Goal: Transaction & Acquisition: Subscribe to service/newsletter

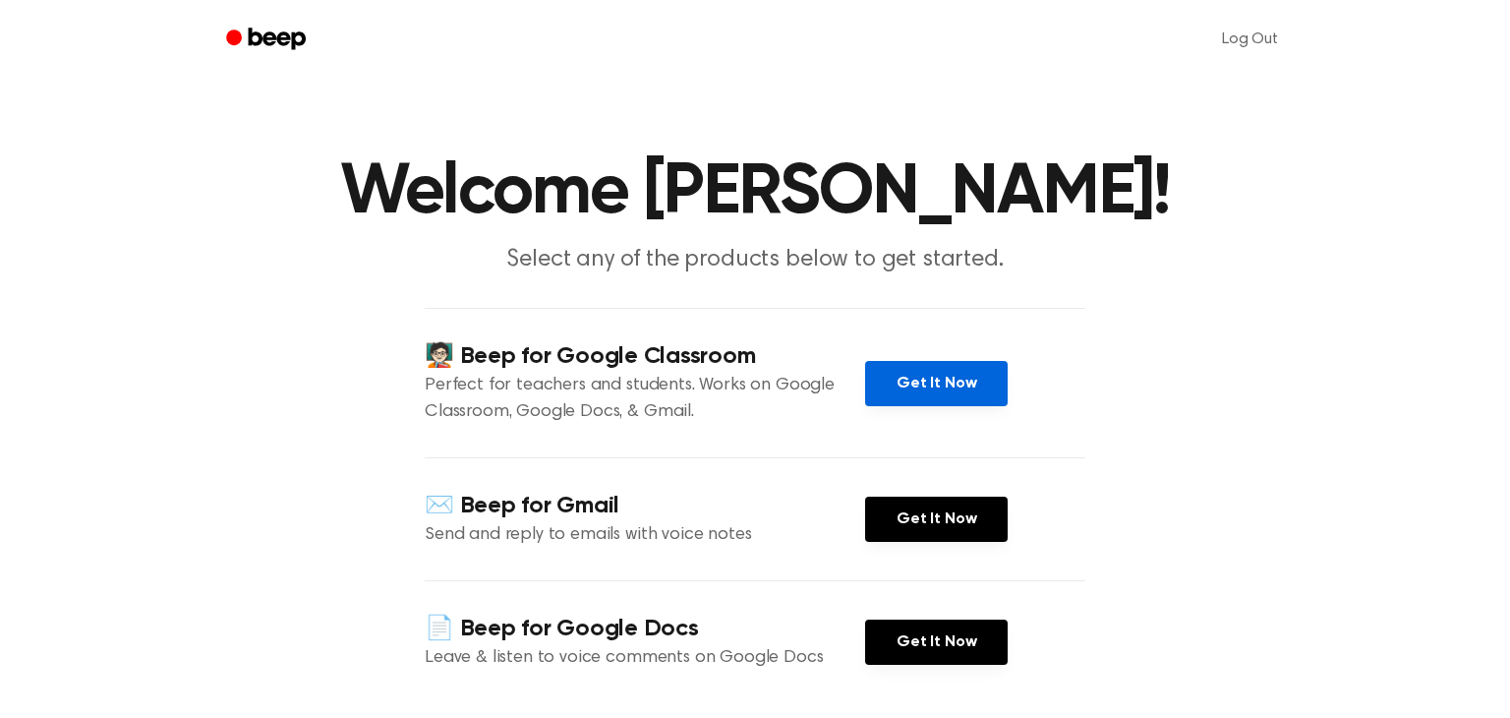
click at [936, 389] on link "Get It Now" at bounding box center [936, 383] width 143 height 45
click at [932, 377] on link "Get It Now" at bounding box center [936, 383] width 143 height 45
click at [897, 402] on link "Get It Now" at bounding box center [936, 383] width 143 height 45
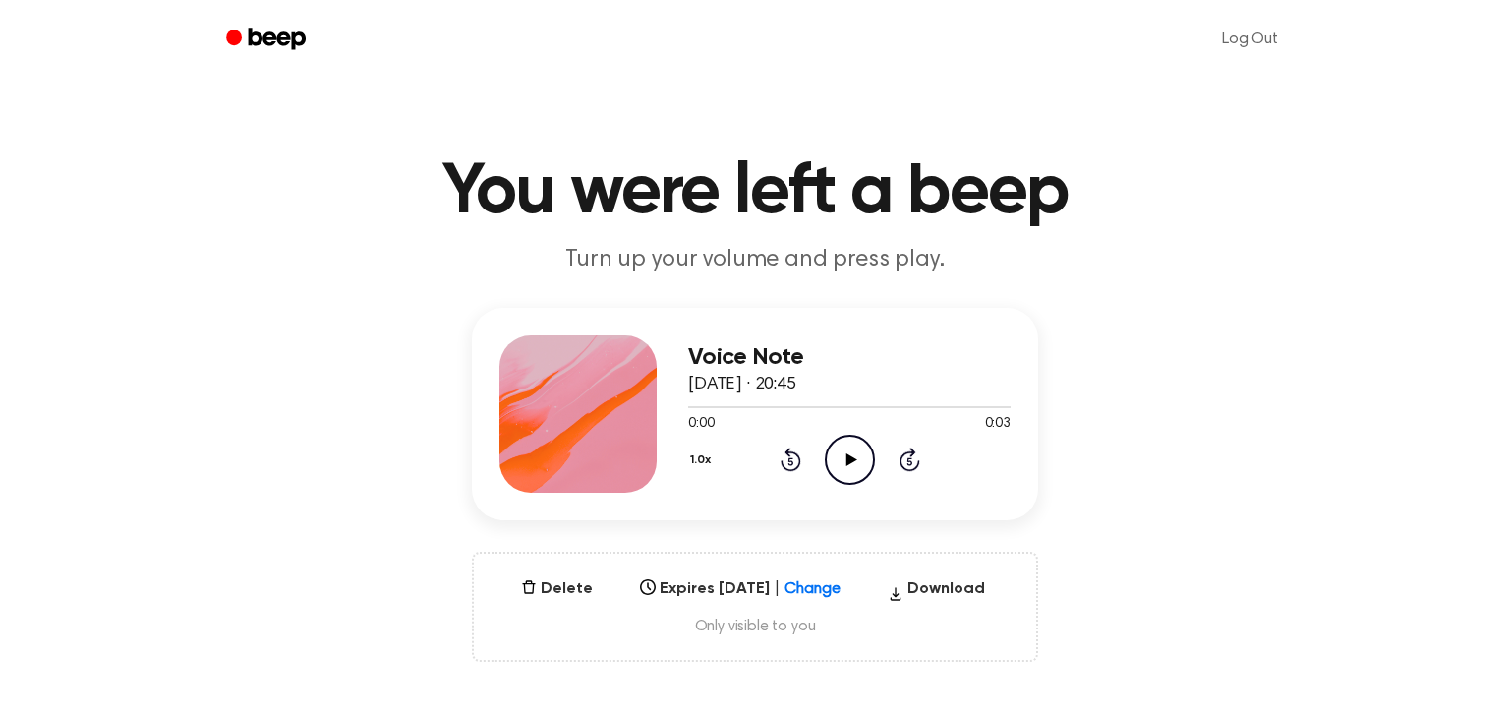
click at [849, 467] on icon "Play Audio" at bounding box center [850, 459] width 50 height 50
click at [849, 467] on icon "Pause Audio" at bounding box center [850, 459] width 50 height 50
